Goal: Check status: Check status

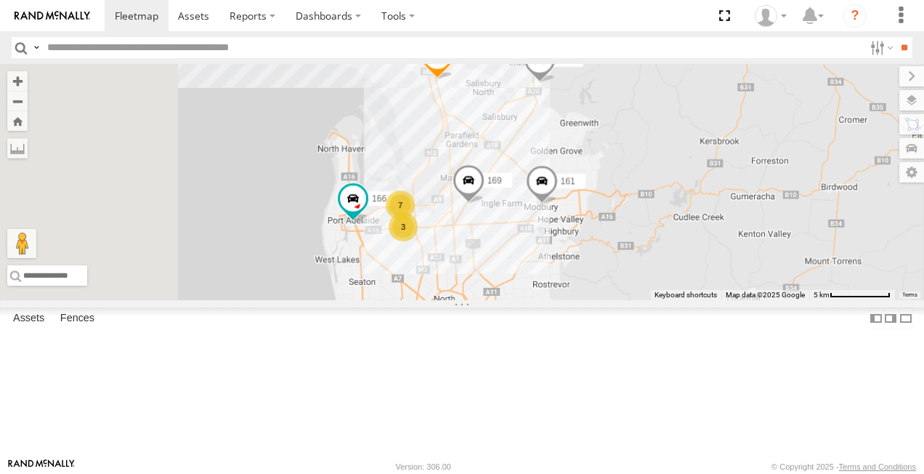
scroll to position [145, 0]
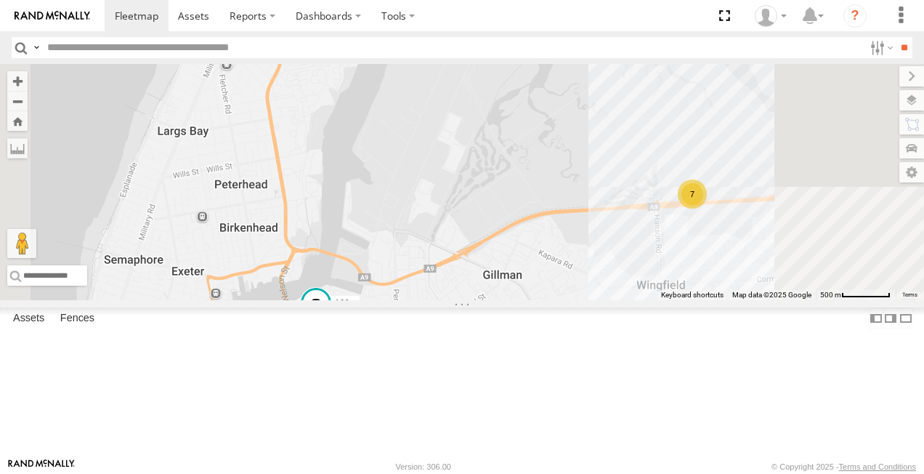
drag, startPoint x: 737, startPoint y: 332, endPoint x: 697, endPoint y: 311, distance: 45.2
click at [699, 300] on div "169 161 172 391 160 166 7 2" at bounding box center [462, 182] width 924 height 236
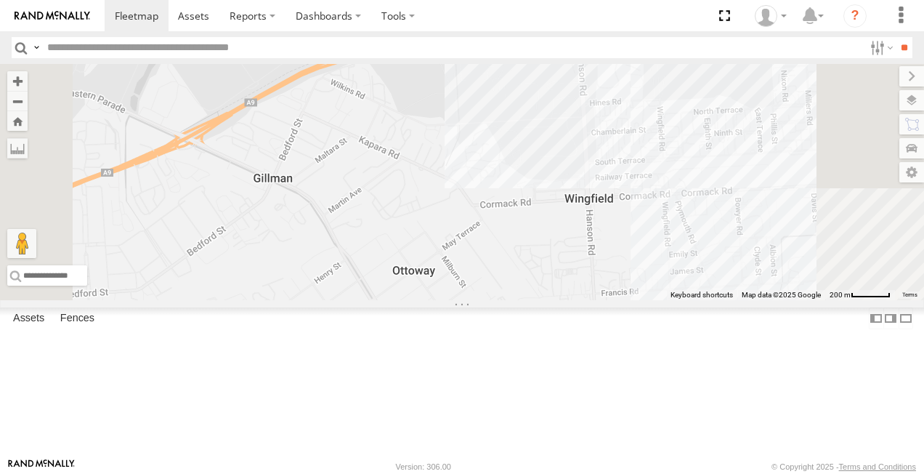
drag, startPoint x: 706, startPoint y: 359, endPoint x: 682, endPoint y: 341, distance: 30.7
click at [683, 300] on div "169 161 172 391 160 166 176 7 2" at bounding box center [462, 182] width 924 height 236
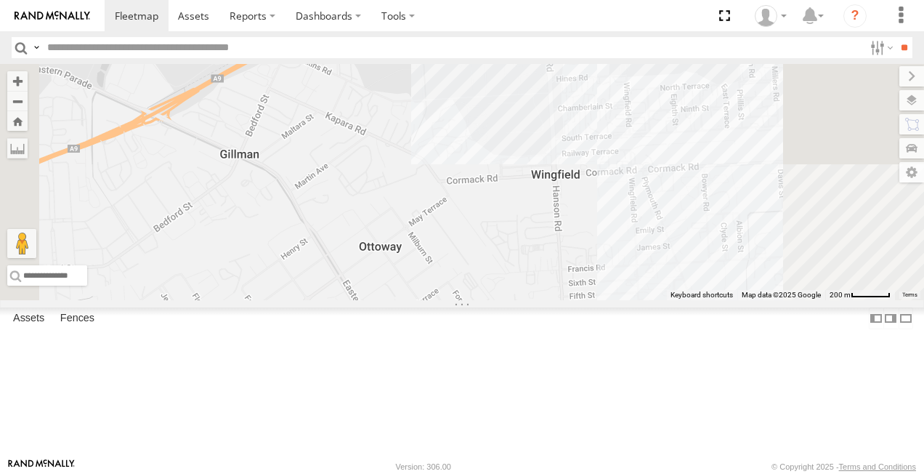
click at [581, 300] on div "169 161 172 391 160 166 176 7 2" at bounding box center [462, 182] width 924 height 236
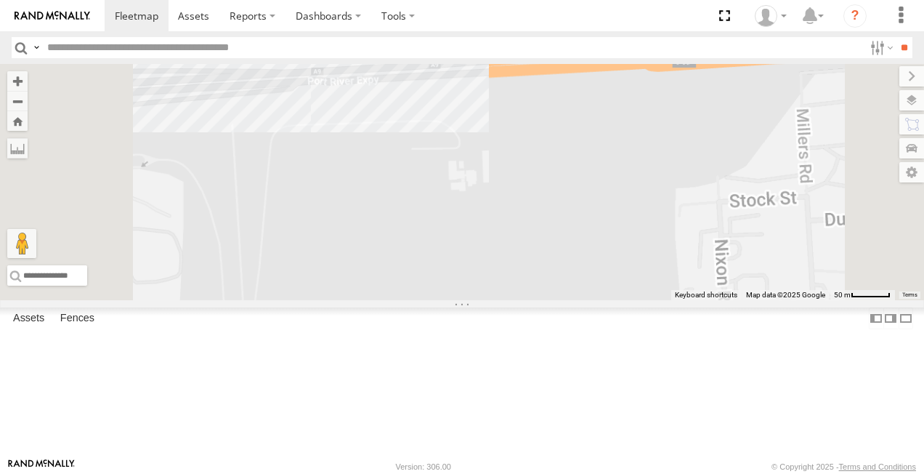
drag, startPoint x: 506, startPoint y: 276, endPoint x: 549, endPoint y: 298, distance: 48.7
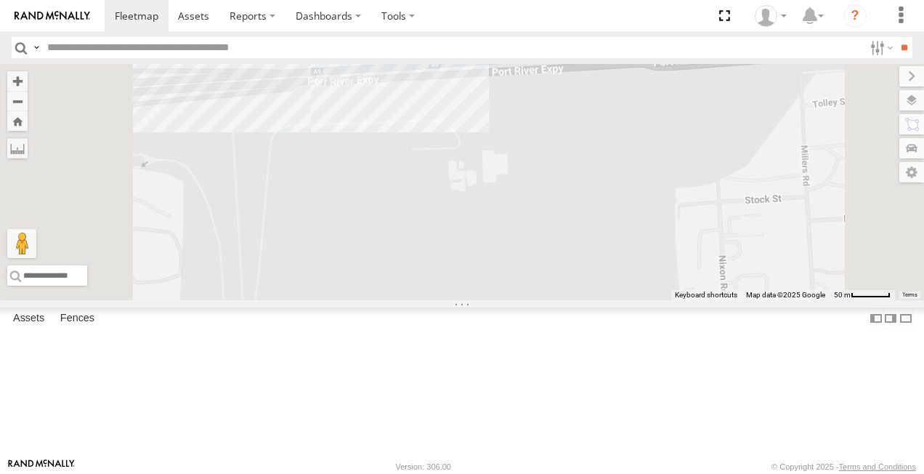
click at [549, 298] on div "169 161 172 391 160 166 176" at bounding box center [462, 182] width 924 height 236
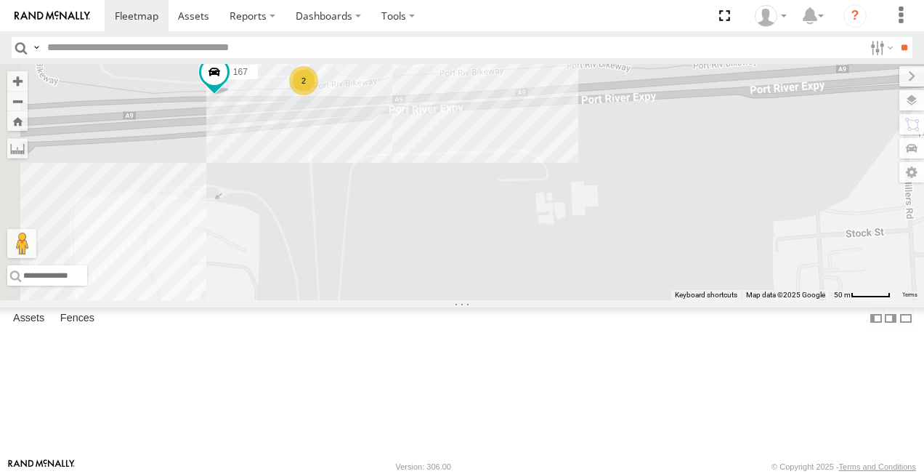
drag, startPoint x: 484, startPoint y: 273, endPoint x: 544, endPoint y: 288, distance: 62.0
click at [544, 288] on div "169 161 172 391 160 166 176 4 2 167" at bounding box center [462, 182] width 924 height 236
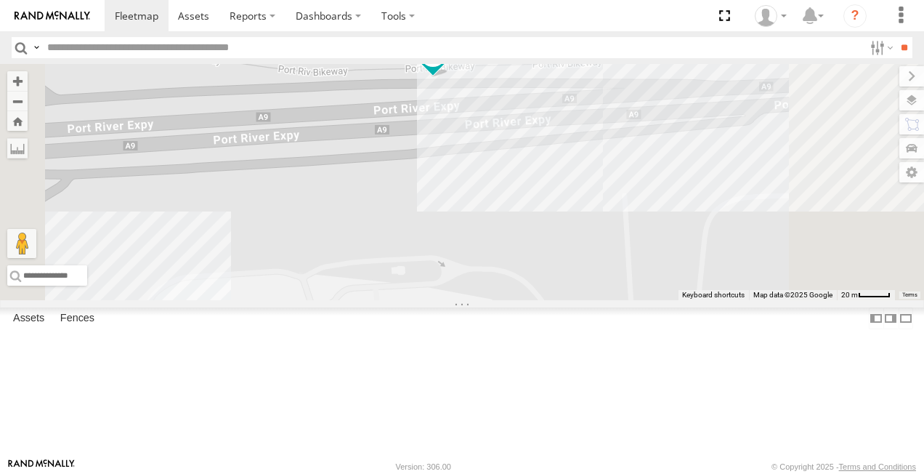
drag, startPoint x: 575, startPoint y: 251, endPoint x: 551, endPoint y: 334, distance: 86.4
click at [551, 300] on div "169 161 172 391 160 166 176 167 177 Arb Quin" at bounding box center [462, 182] width 924 height 236
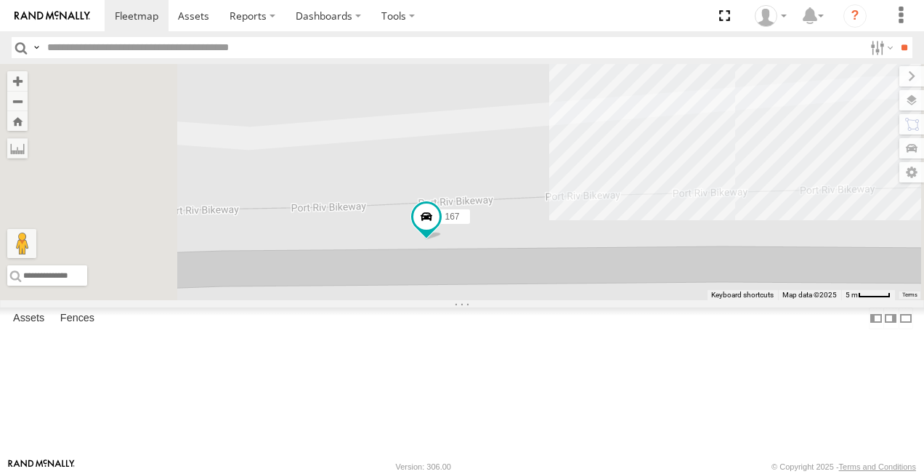
drag, startPoint x: 549, startPoint y: 305, endPoint x: 539, endPoint y: 318, distance: 16.0
click at [539, 300] on div "169 161 172 391 160 166 176 167 177 Arb Quin" at bounding box center [462, 182] width 924 height 236
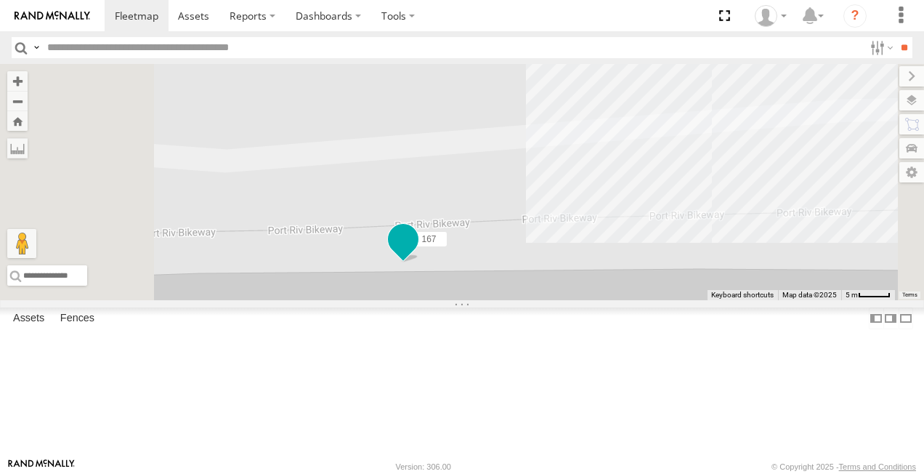
click at [416, 252] on span at bounding box center [403, 239] width 26 height 26
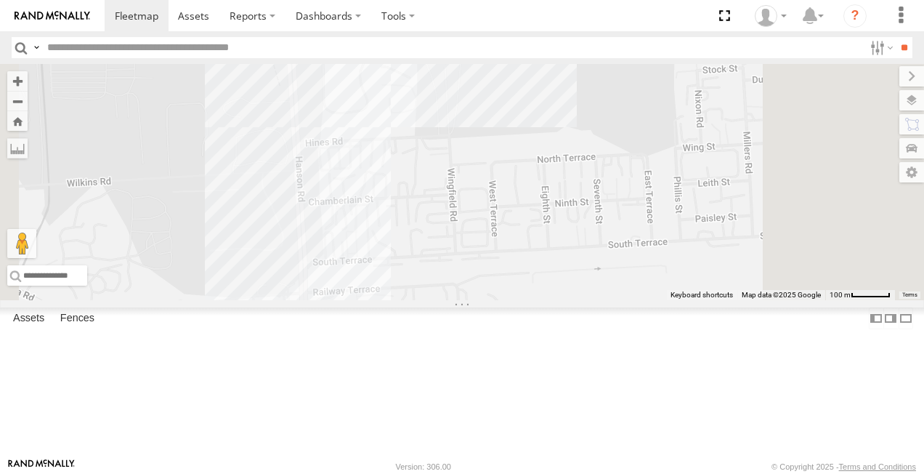
drag, startPoint x: 597, startPoint y: 345, endPoint x: 589, endPoint y: 251, distance: 94.8
click at [589, 262] on div "169 161 172 391 160 166 176" at bounding box center [462, 182] width 924 height 236
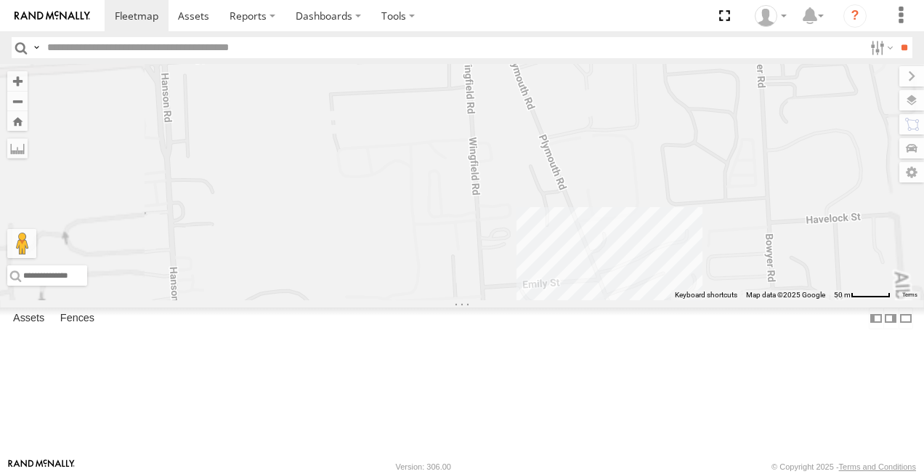
drag, startPoint x: 586, startPoint y: 342, endPoint x: 588, endPoint y: 215, distance: 127.2
click at [588, 225] on div "169 161 172 391 160 166 176 167" at bounding box center [462, 182] width 924 height 236
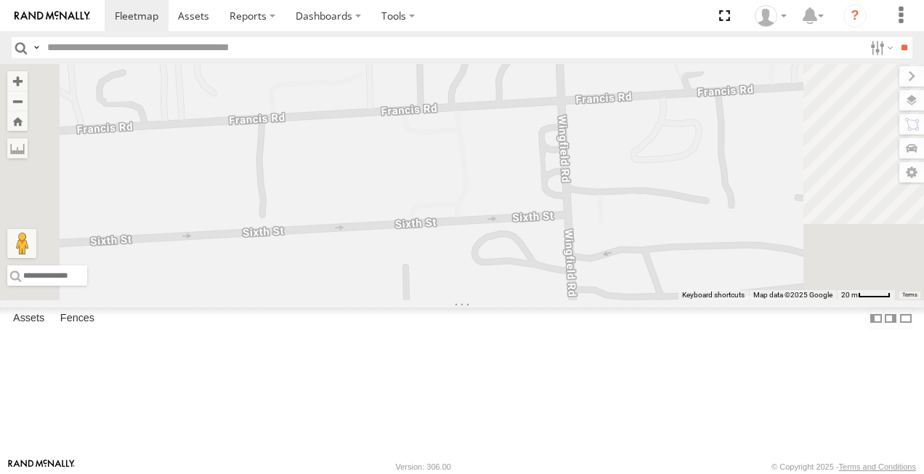
drag, startPoint x: 599, startPoint y: 248, endPoint x: 597, endPoint y: 188, distance: 59.6
click at [597, 201] on div "169 161 172 391 160 166 176 167" at bounding box center [462, 182] width 924 height 236
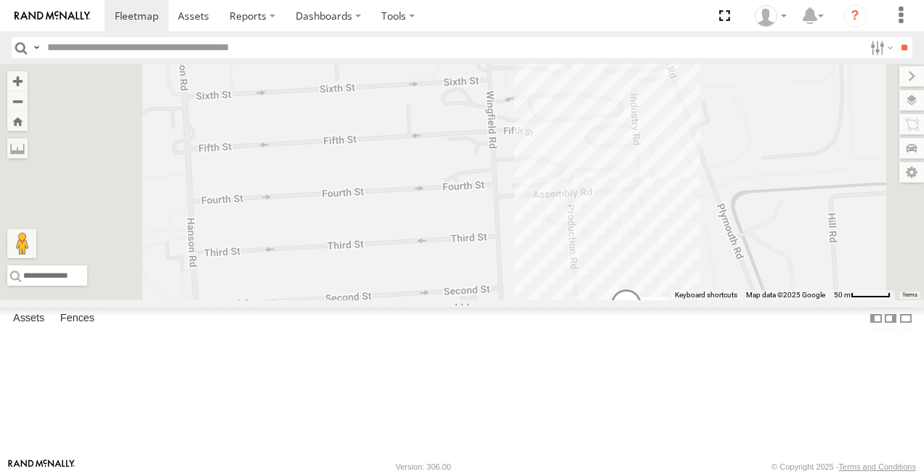
drag, startPoint x: 725, startPoint y: 177, endPoint x: 619, endPoint y: 159, distance: 107.5
click at [619, 159] on div "169 161 172 391 160 166 176 167 153 164" at bounding box center [462, 182] width 924 height 236
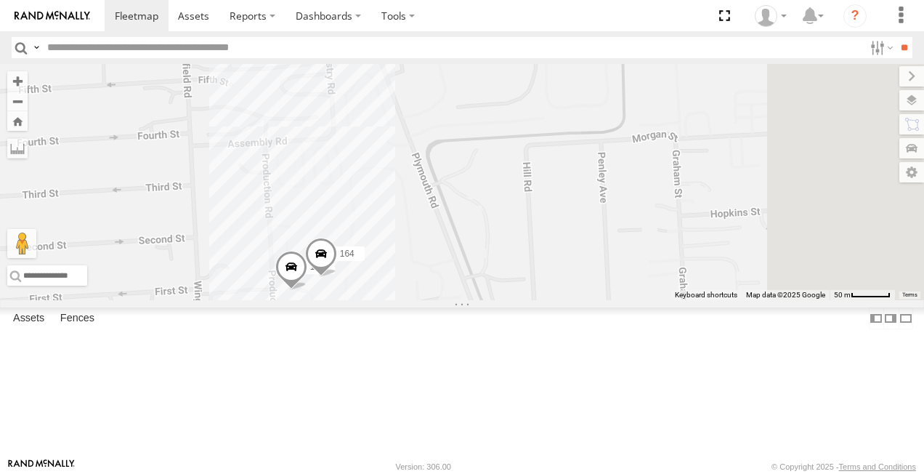
drag, startPoint x: 539, startPoint y: 267, endPoint x: 586, endPoint y: 193, distance: 87.9
click at [582, 198] on div "169 161 172 391 160 166 176 167 153 164" at bounding box center [462, 182] width 924 height 236
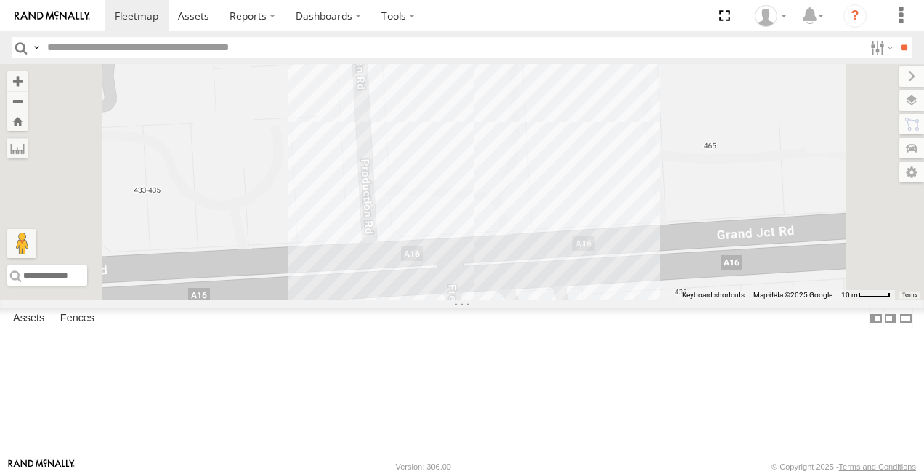
drag, startPoint x: 610, startPoint y: 160, endPoint x: 575, endPoint y: 267, distance: 112.8
click at [575, 267] on div "169 161 172 391 160 166 176 167 153 164" at bounding box center [462, 182] width 924 height 236
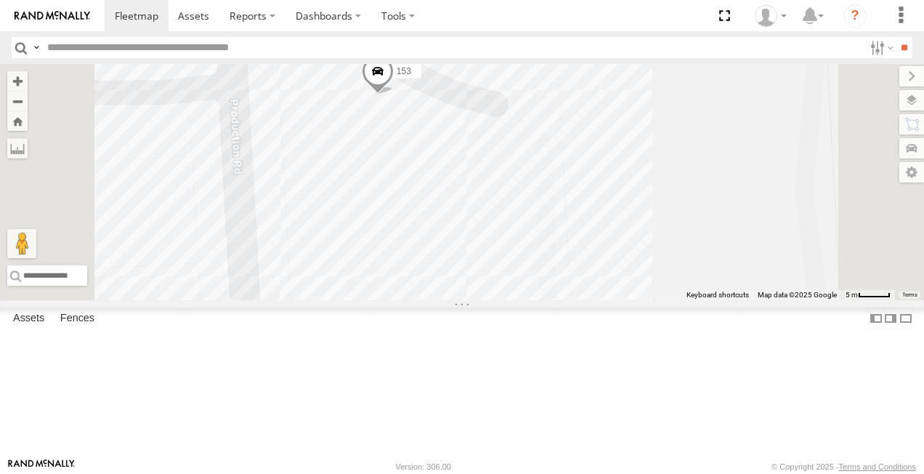
drag, startPoint x: 591, startPoint y: 190, endPoint x: 570, endPoint y: 293, distance: 105.2
click at [570, 293] on div "169 161 172 391 160 166 176 167 153 164" at bounding box center [462, 182] width 924 height 236
